Goal: Task Accomplishment & Management: Manage account settings

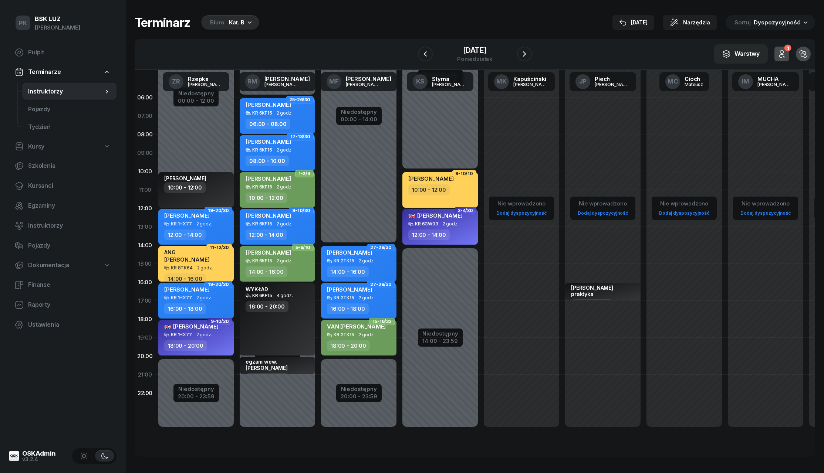
click at [248, 19] on icon "button" at bounding box center [249, 21] width 7 height 7
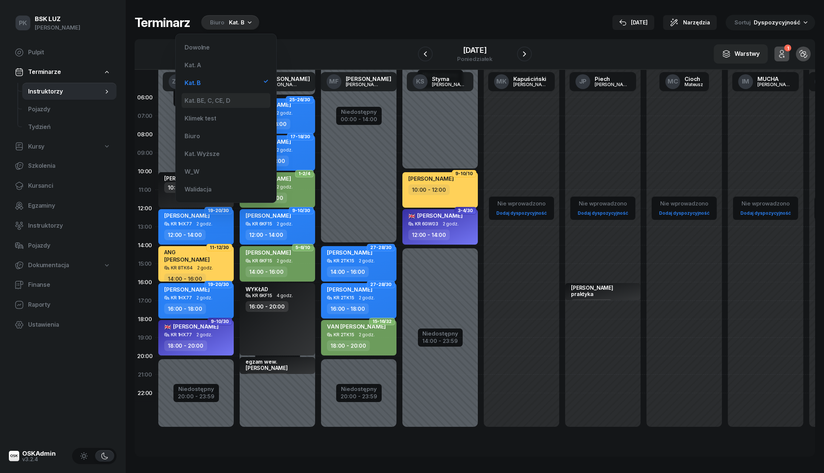
click at [219, 101] on div "Kat. BE, C, CE, D" at bounding box center [206, 101] width 45 height 6
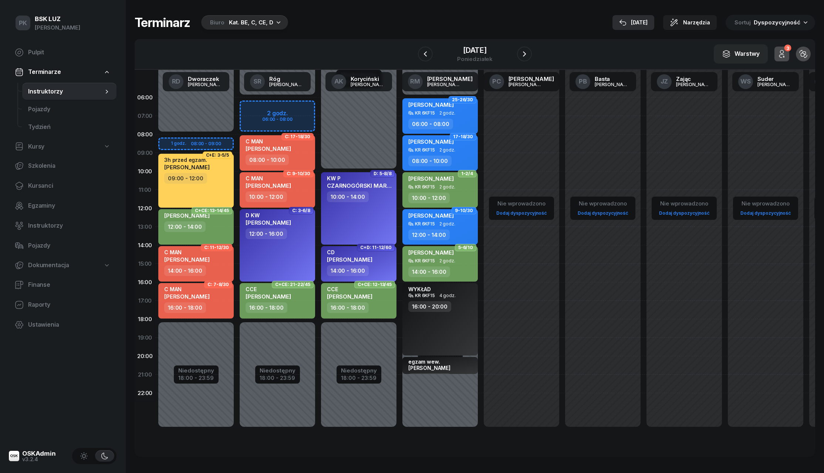
click at [634, 27] on button "[DATE]" at bounding box center [633, 22] width 42 height 15
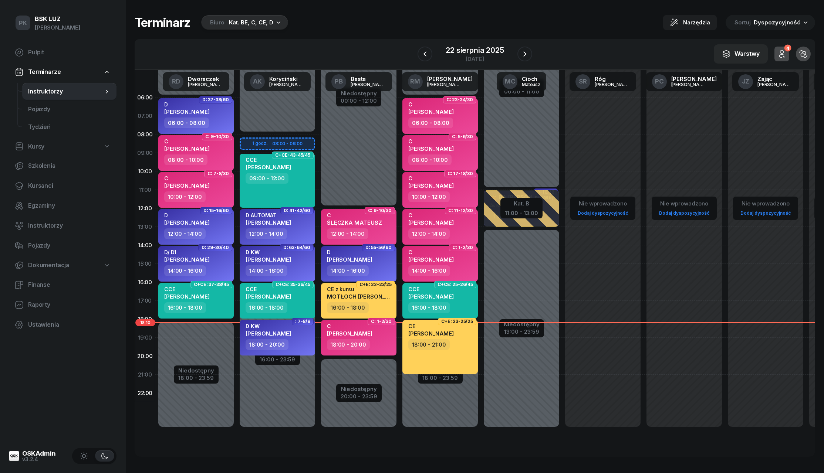
click at [366, 335] on div "C BEBAK MARCIN" at bounding box center [349, 331] width 45 height 16
select select "18"
select select "20"
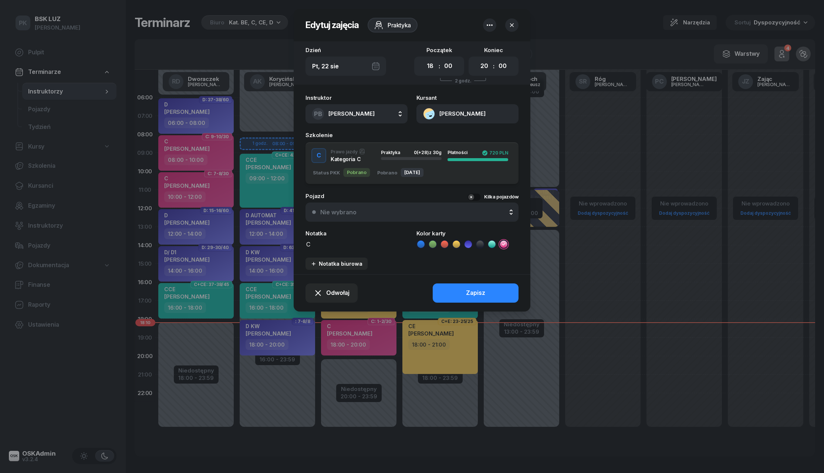
click at [452, 111] on button "BEBAK MARCIN" at bounding box center [467, 113] width 102 height 19
click at [457, 135] on link "Otwórz profil" at bounding box center [466, 139] width 97 height 18
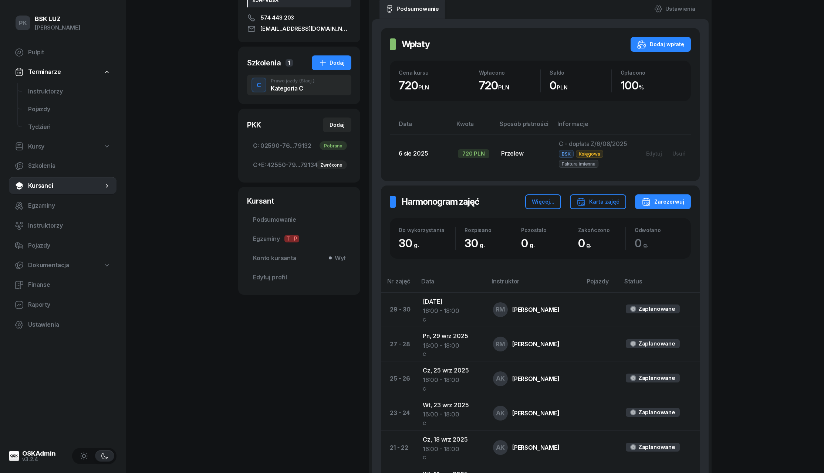
scroll to position [165, 0]
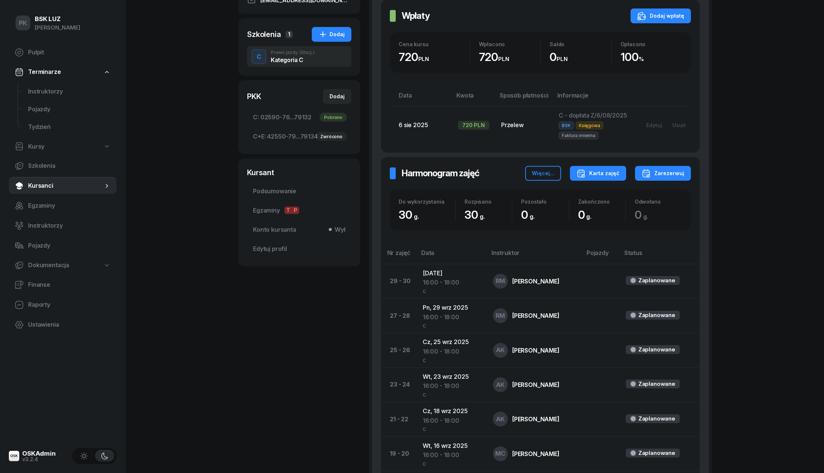
click at [585, 169] on icon "button" at bounding box center [580, 173] width 9 height 9
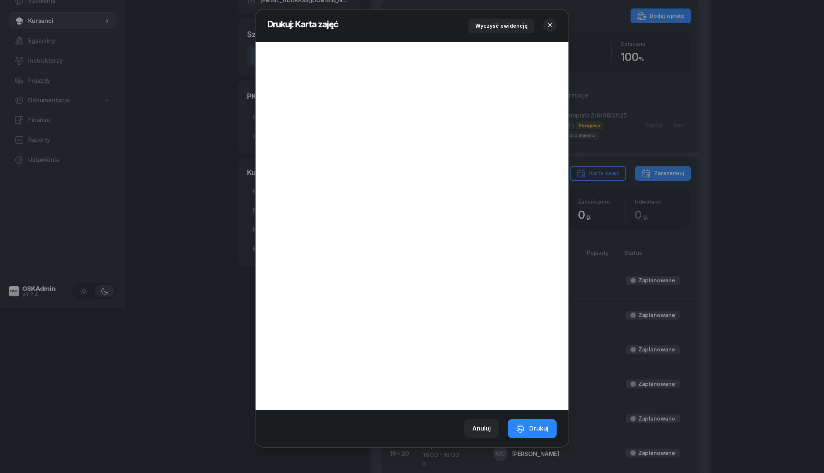
click at [552, 26] on icon "button" at bounding box center [549, 24] width 7 height 7
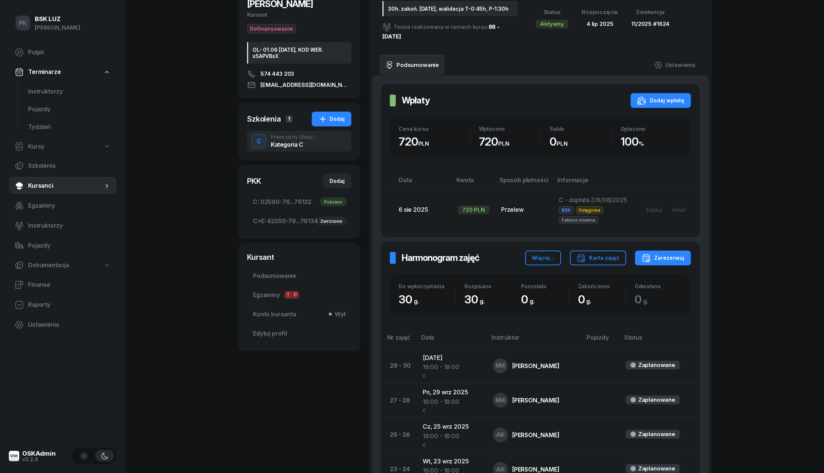
scroll to position [147, 0]
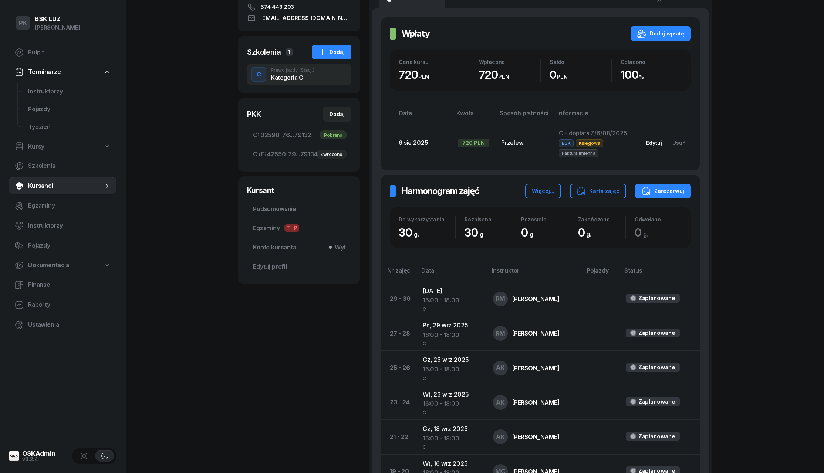
click at [657, 144] on div "Edytuj" at bounding box center [654, 143] width 16 height 6
select select "transfer"
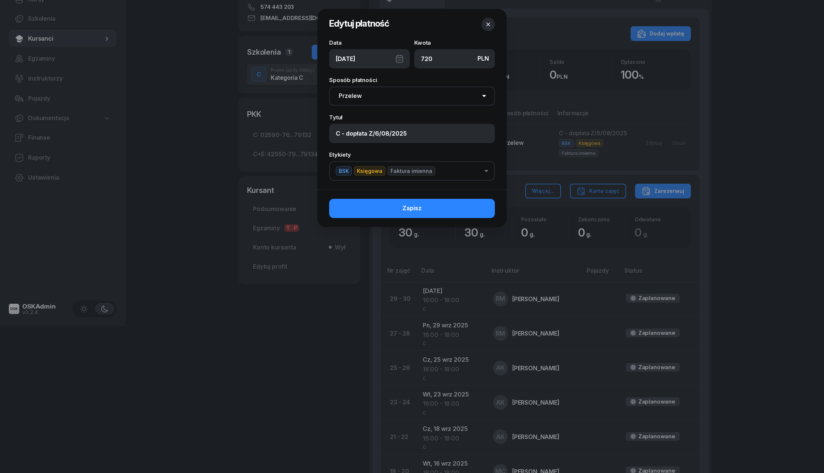
click at [490, 22] on icon "button" at bounding box center [487, 24] width 7 height 7
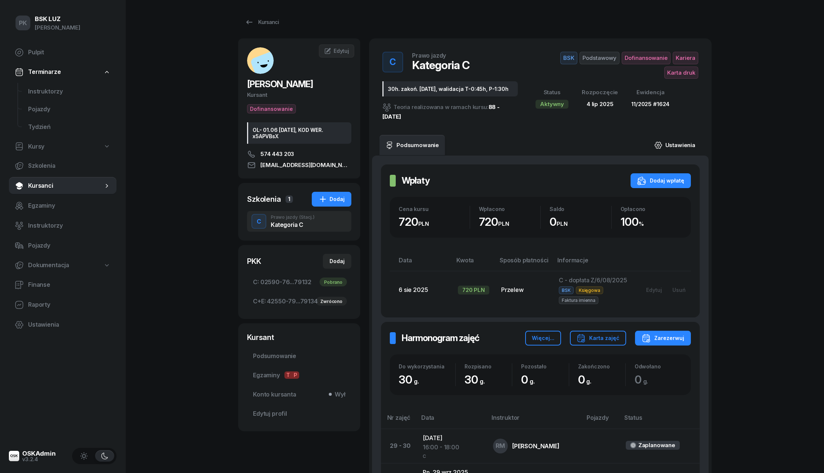
scroll to position [0, 0]
click at [680, 140] on link "Ustawienia" at bounding box center [674, 145] width 53 height 21
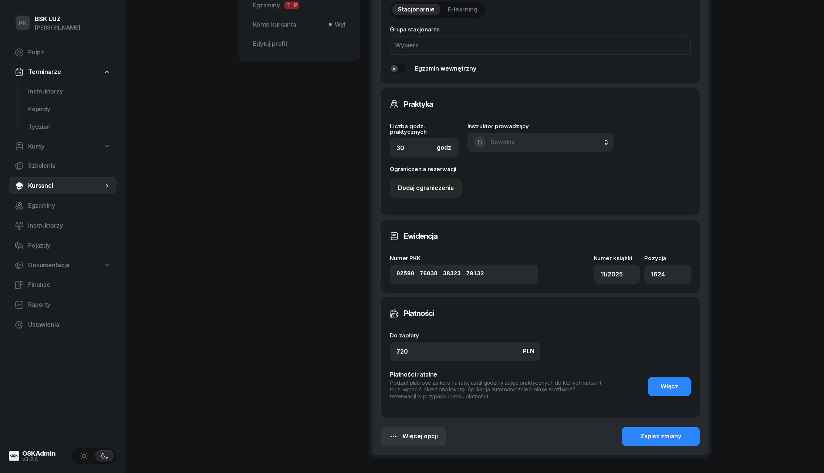
scroll to position [375, 0]
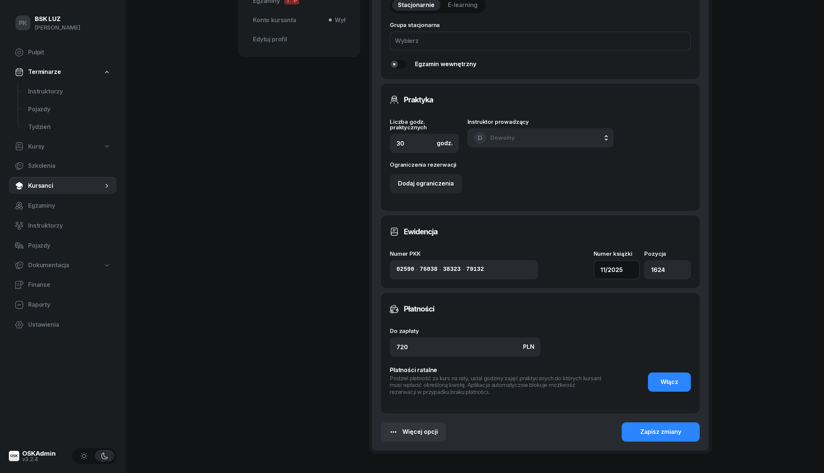
click at [629, 262] on input "11/2025" at bounding box center [616, 269] width 47 height 19
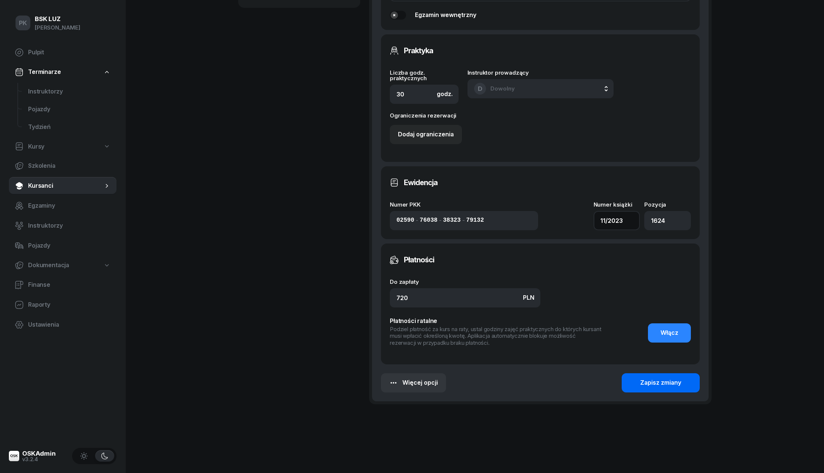
scroll to position [423, 0]
type input "11/2023"
click at [658, 383] on div "Zapisz zmiany" at bounding box center [660, 384] width 41 height 10
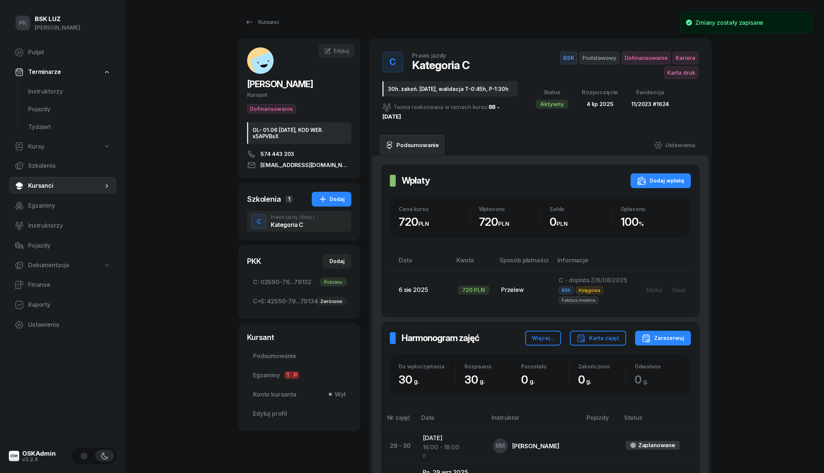
scroll to position [0, 0]
